Goal: Task Accomplishment & Management: Manage account settings

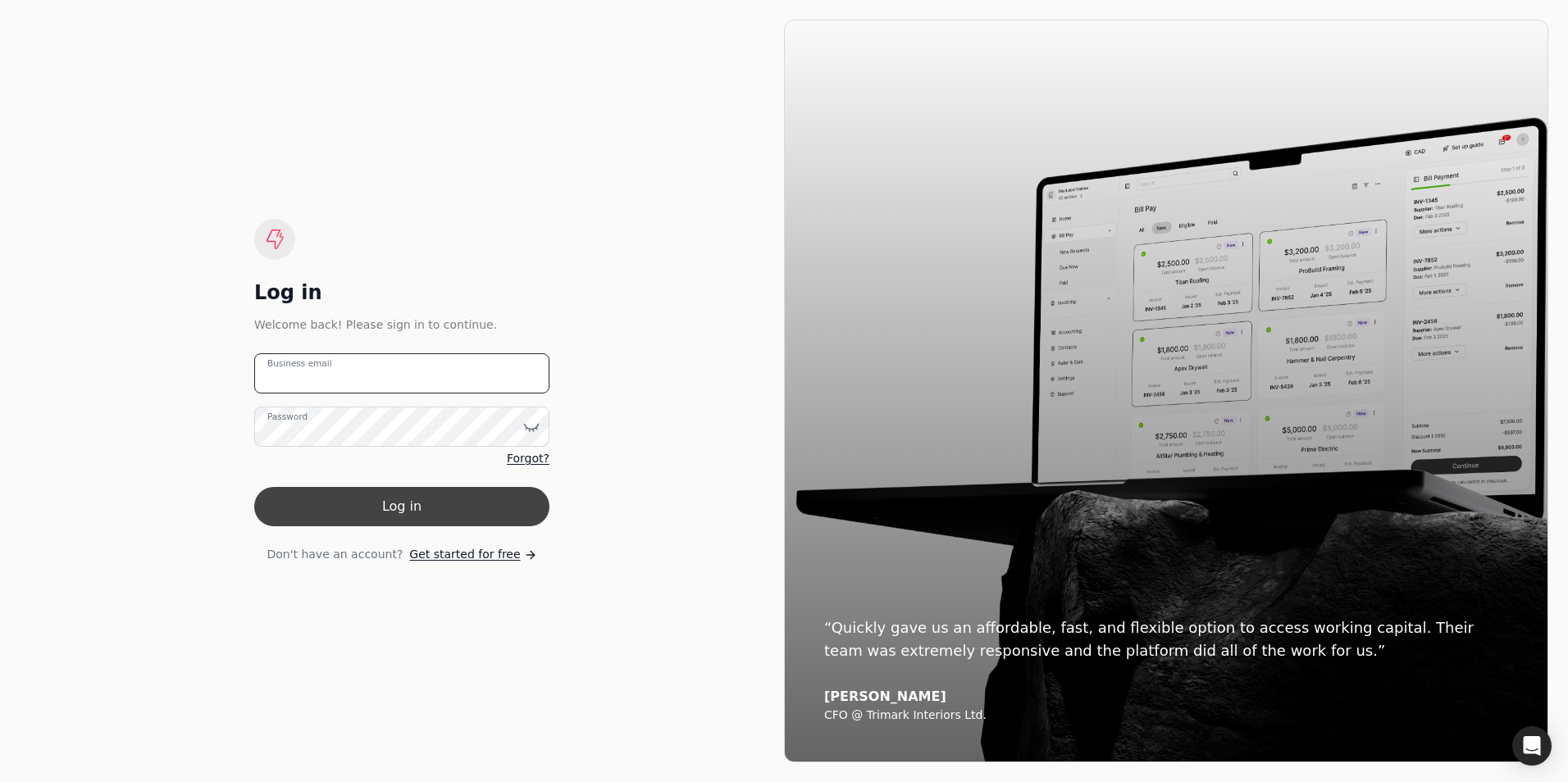
type email "[PERSON_NAME][EMAIL_ADDRESS][DOMAIN_NAME]"
click at [398, 502] on button "Log in" at bounding box center [401, 507] width 295 height 40
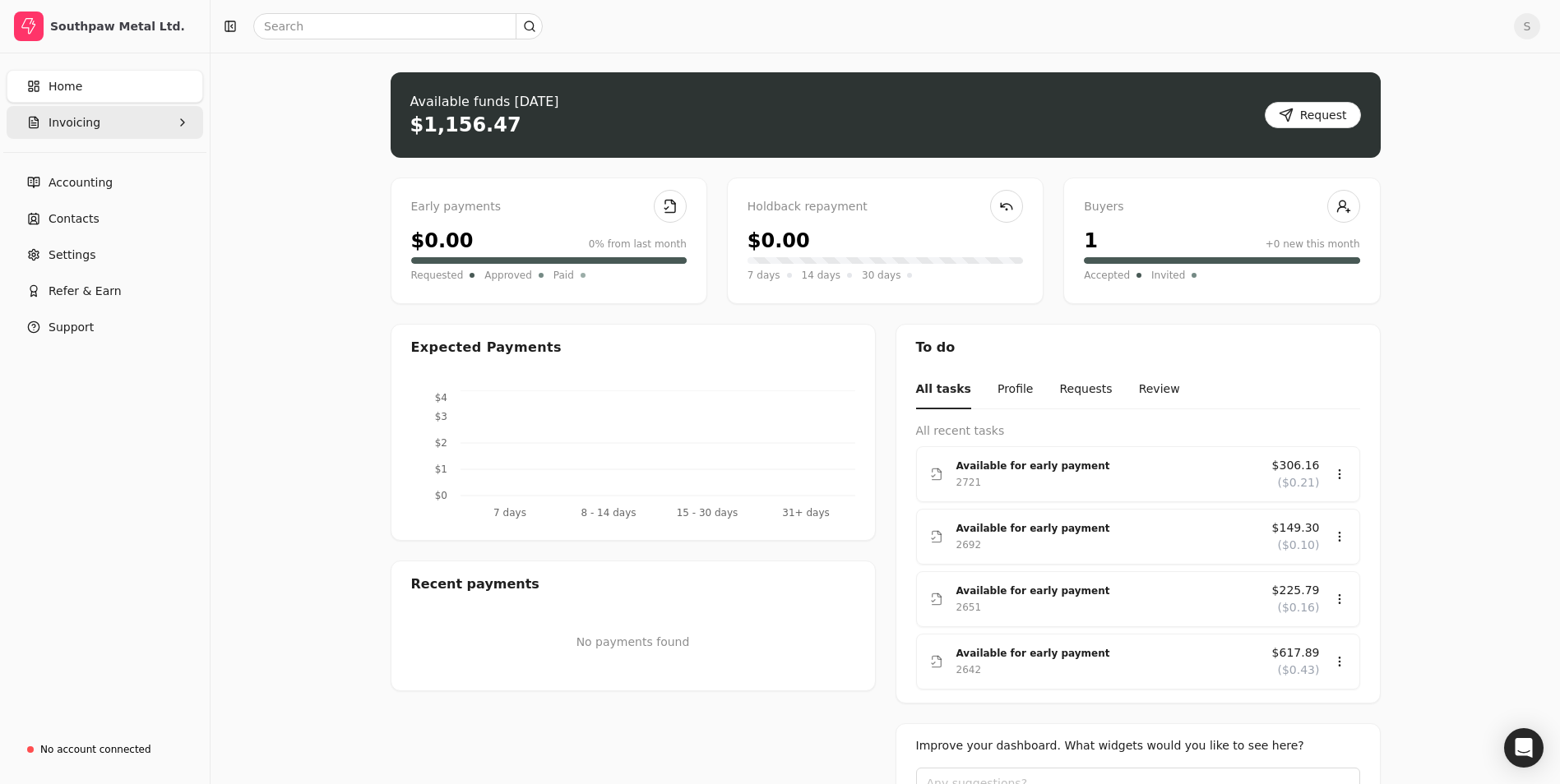
click at [78, 128] on span "Invoicing" at bounding box center [74, 123] width 52 height 17
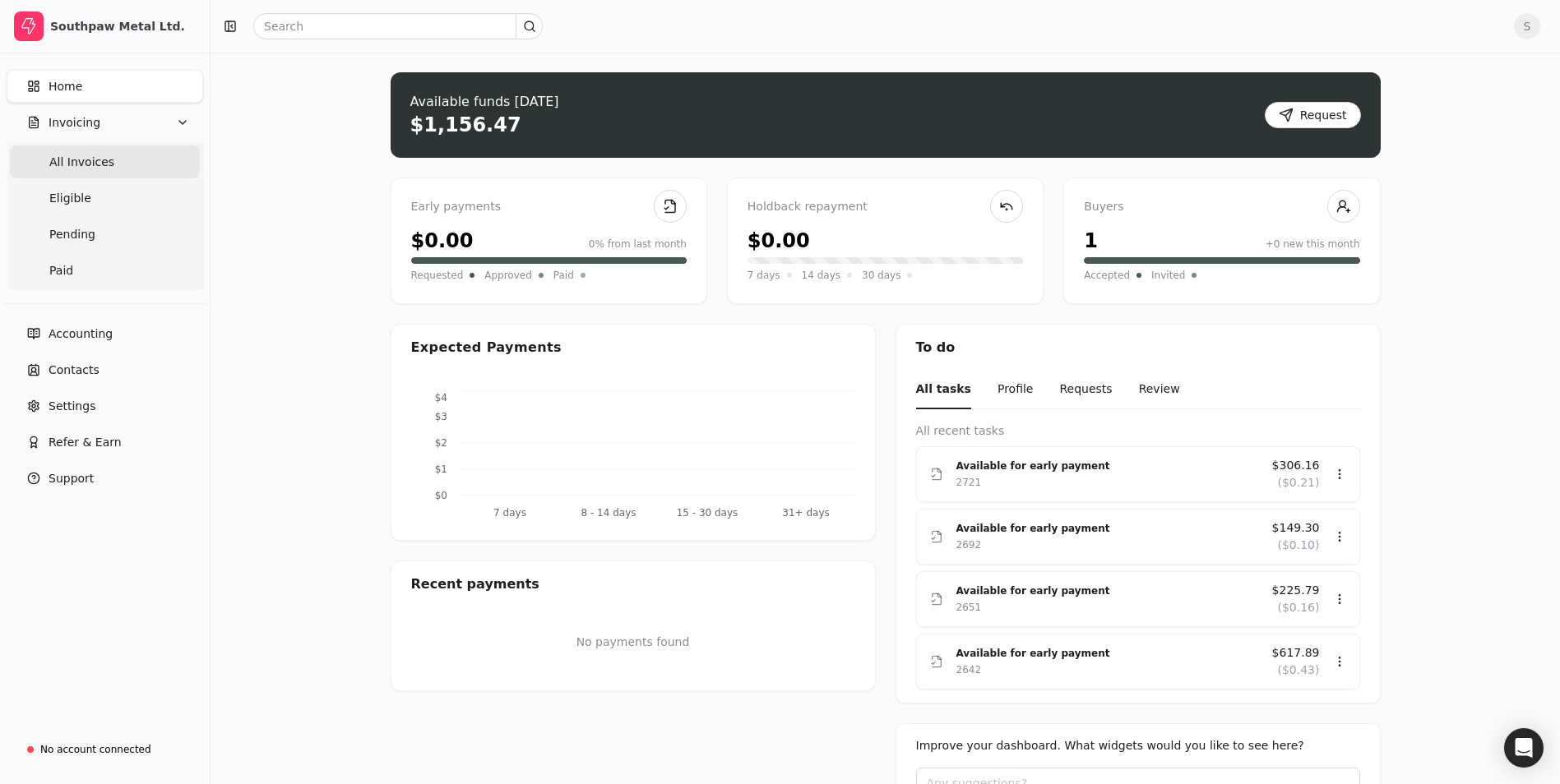
click at [82, 167] on span "All Invoices" at bounding box center [81, 162] width 65 height 17
